Goal: Task Accomplishment & Management: Manage account settings

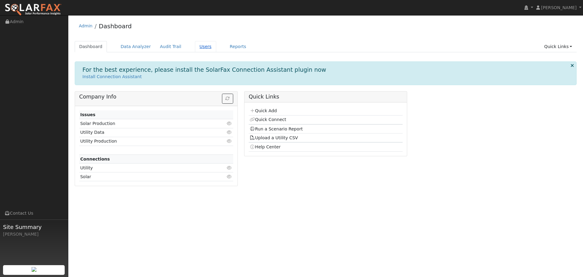
click at [195, 47] on link "Users" at bounding box center [205, 46] width 21 height 11
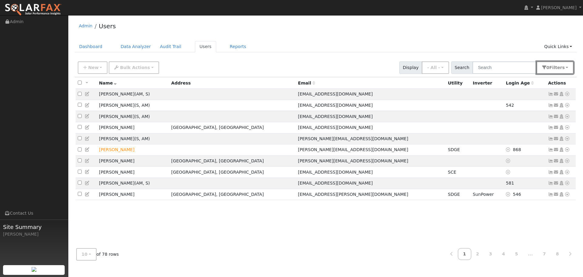
click at [564, 68] on span "s" at bounding box center [563, 67] width 2 height 5
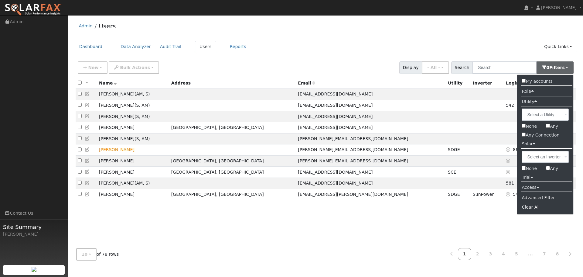
click at [532, 188] on label "Access" at bounding box center [530, 187] width 26 height 9
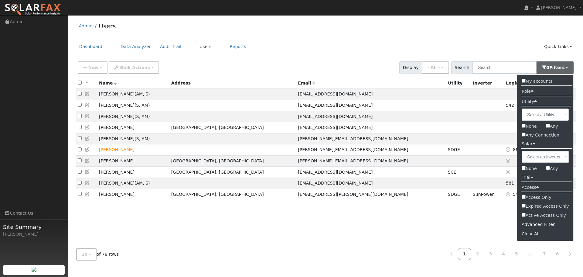
click at [525, 213] on input "Active Access Only" at bounding box center [524, 215] width 4 height 4
checkbox input "true"
